Goal: Task Accomplishment & Management: Manage account settings

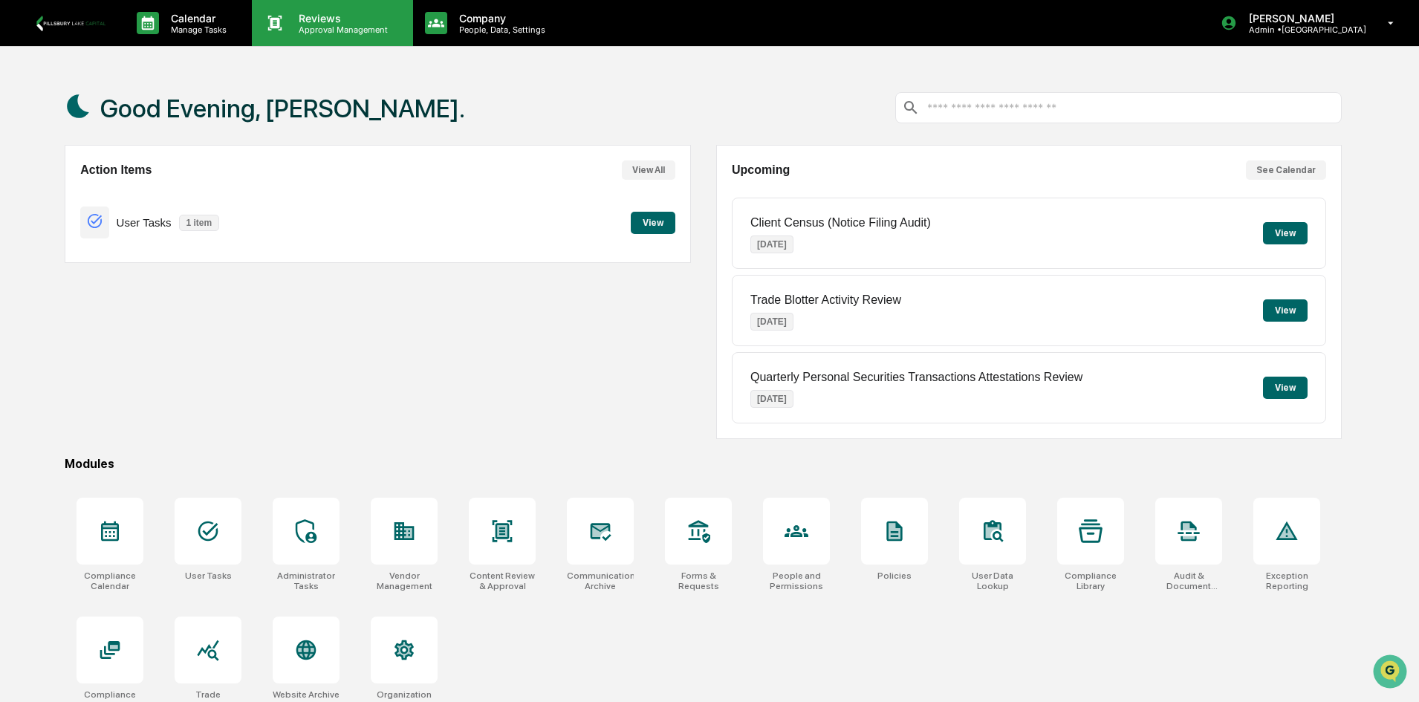
click at [352, 30] on p "Approval Management" at bounding box center [341, 30] width 108 height 10
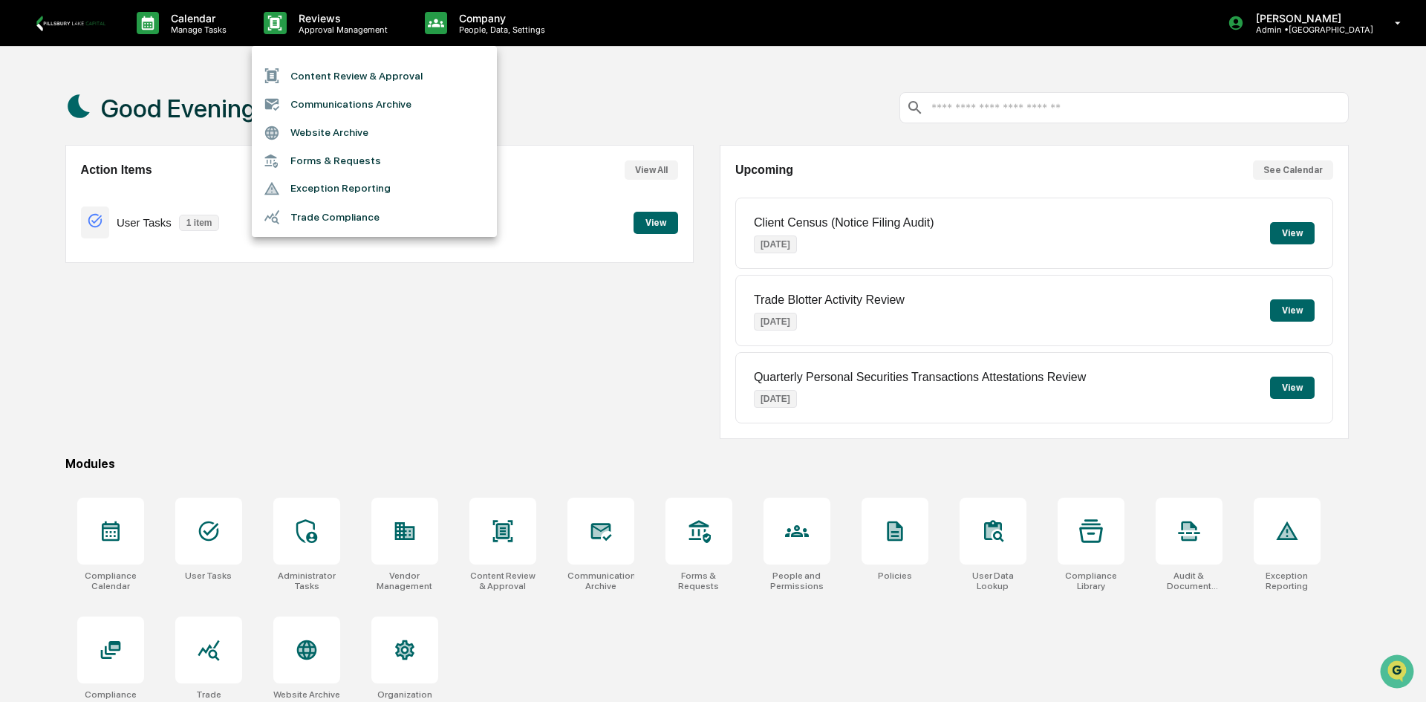
click at [516, 400] on div at bounding box center [713, 351] width 1426 height 702
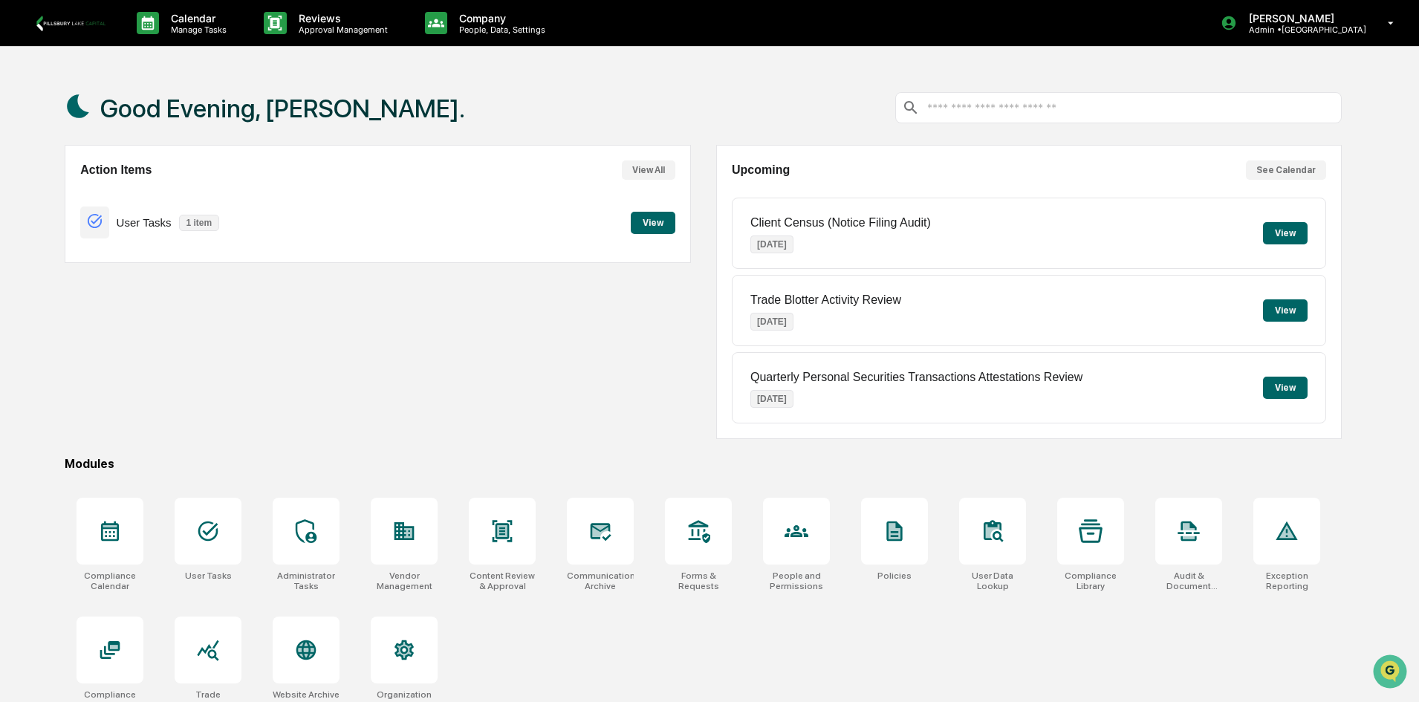
scroll to position [71, 0]
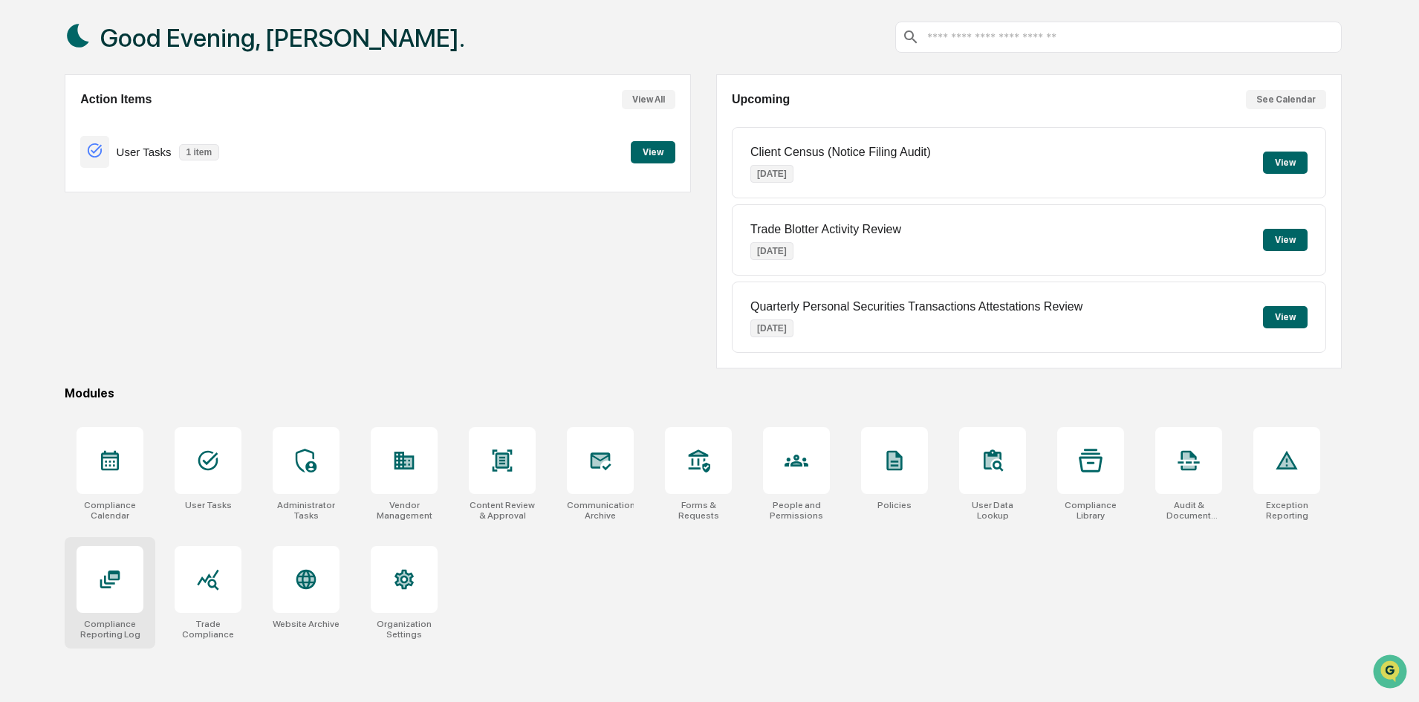
click at [113, 573] on icon at bounding box center [110, 579] width 20 height 18
click at [893, 460] on icon at bounding box center [895, 461] width 16 height 20
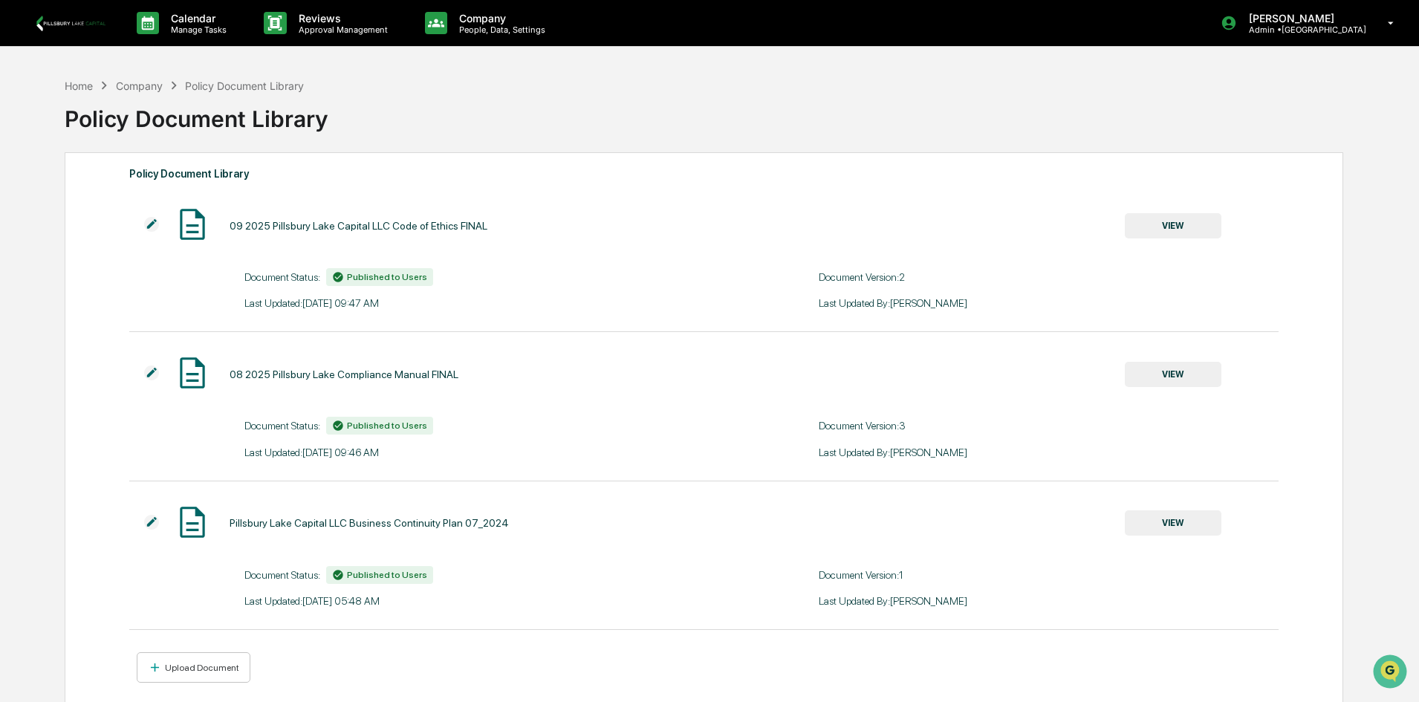
click at [1168, 222] on button "VIEW" at bounding box center [1172, 225] width 97 height 25
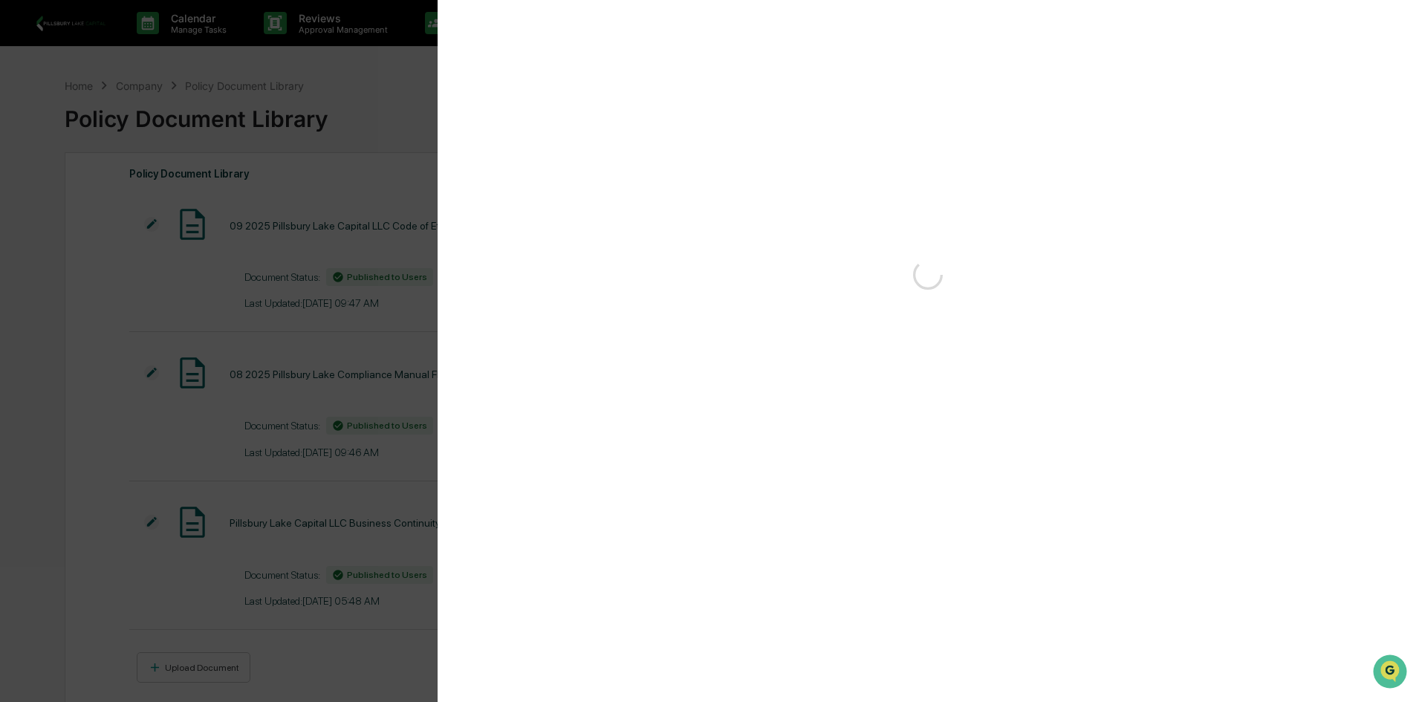
click at [1168, 222] on div "Version History" at bounding box center [709, 351] width 1419 height 702
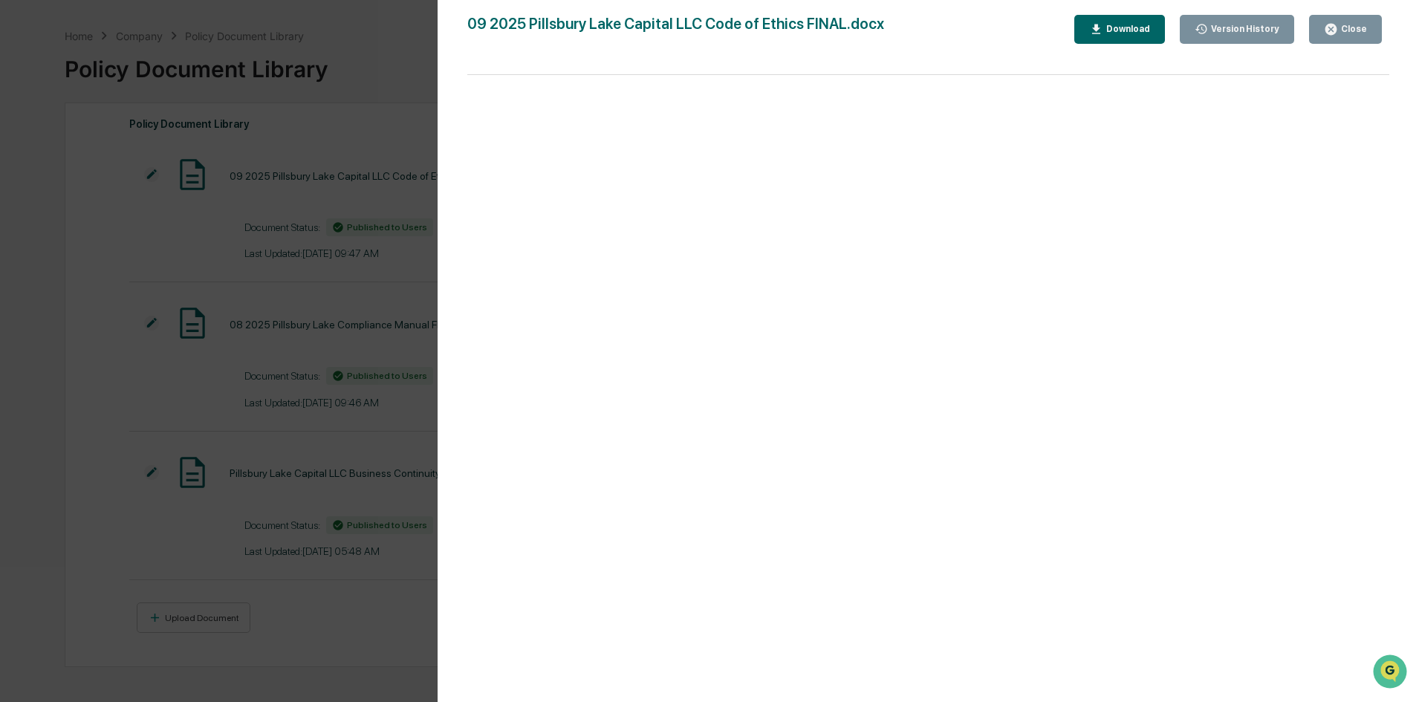
scroll to position [71, 0]
